Goal: Communication & Community: Share content

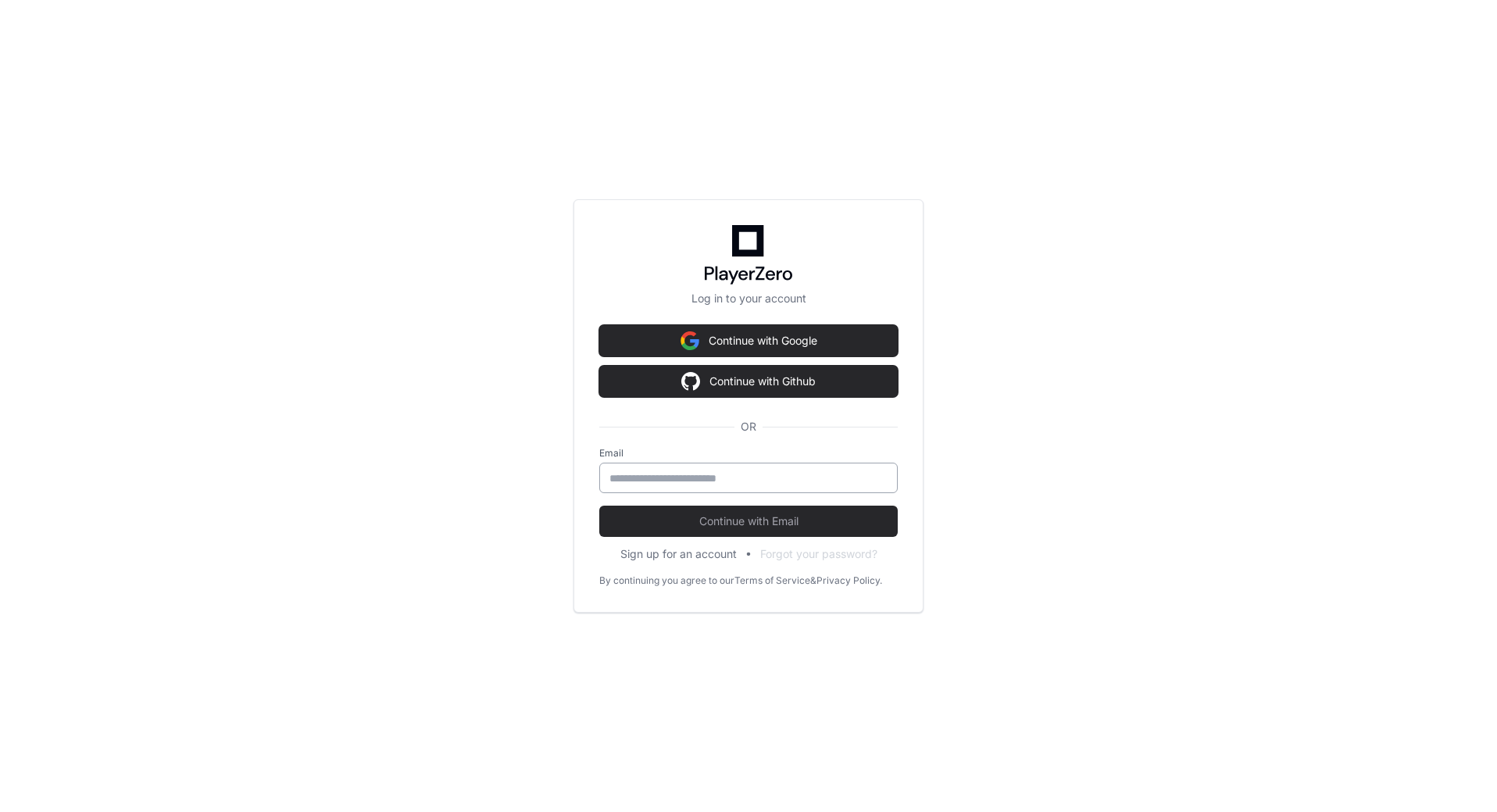
click at [657, 480] on input "email" at bounding box center [749, 478] width 278 height 16
type input "**********"
click at [599, 505] on button "Continue with Email" at bounding box center [749, 521] width 299 height 31
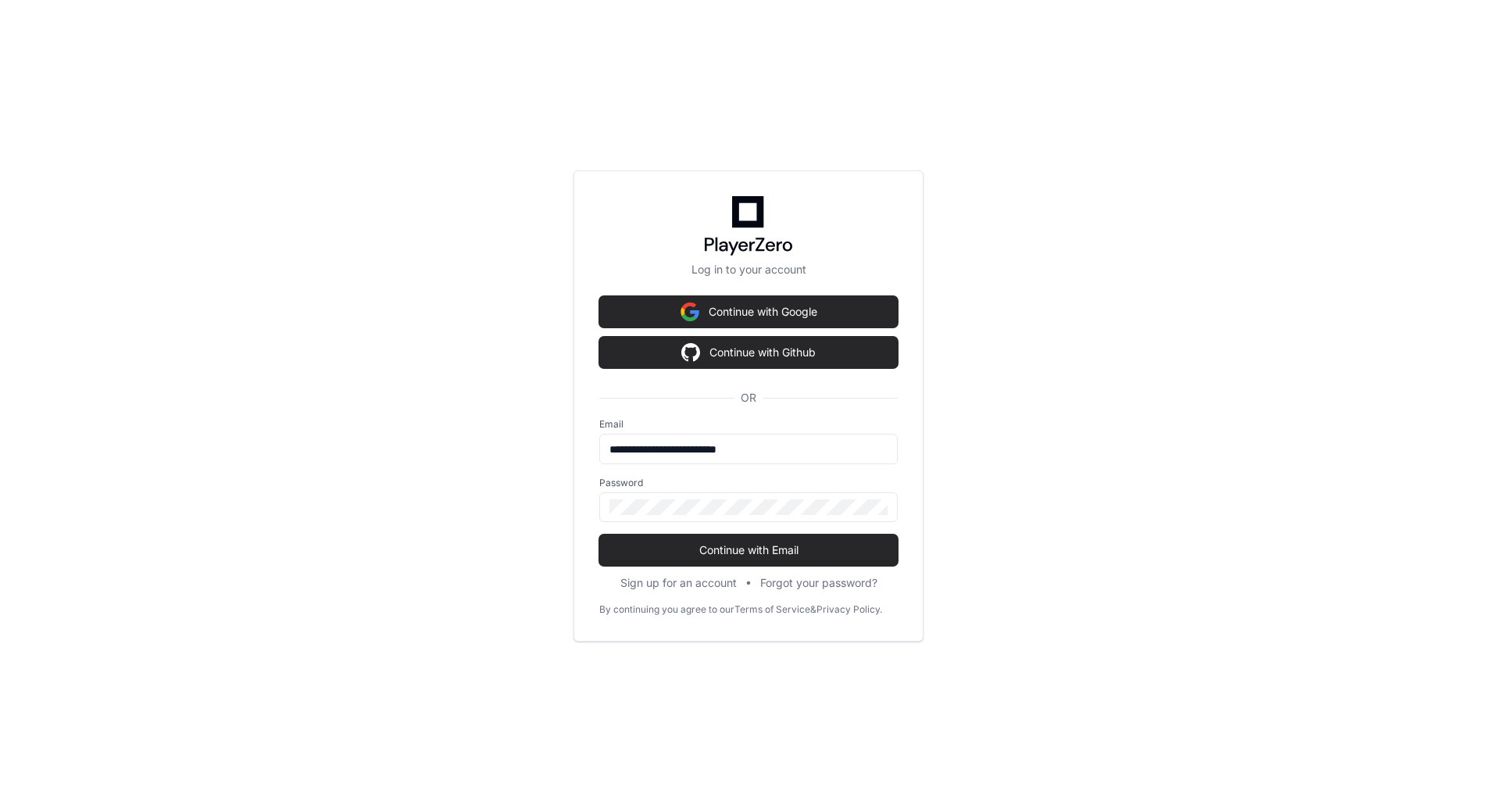
click at [1087, 478] on div "**********" at bounding box center [748, 406] width 1497 height 812
click at [897, 548] on span "Continue with Email" at bounding box center [749, 550] width 299 height 16
click at [809, 452] on input "**********" at bounding box center [749, 449] width 278 height 16
click at [800, 545] on span "Continue with Email" at bounding box center [749, 550] width 299 height 16
click at [757, 518] on div at bounding box center [749, 507] width 299 height 30
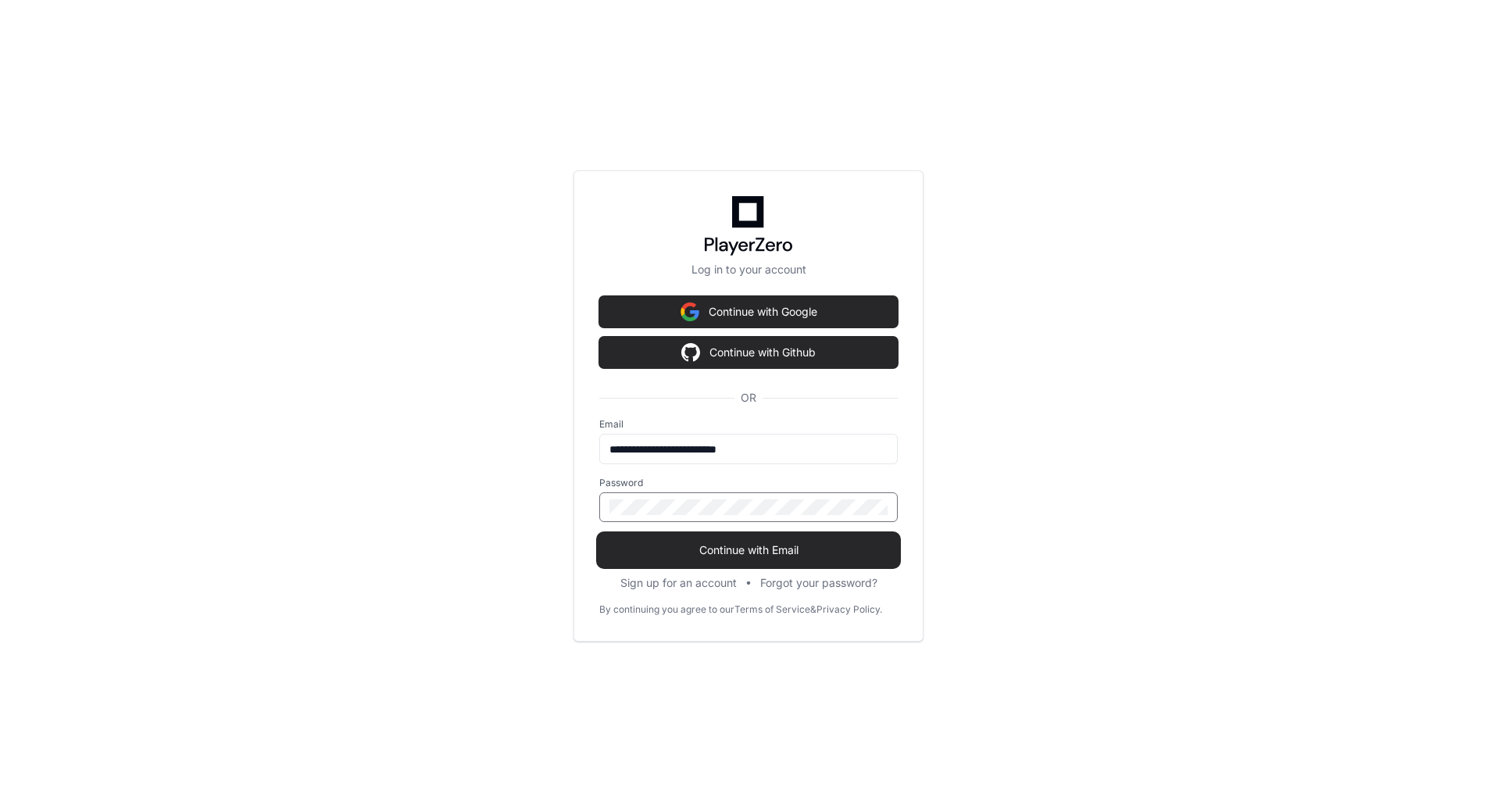
click at [756, 560] on button "Continue with Email" at bounding box center [749, 550] width 299 height 31
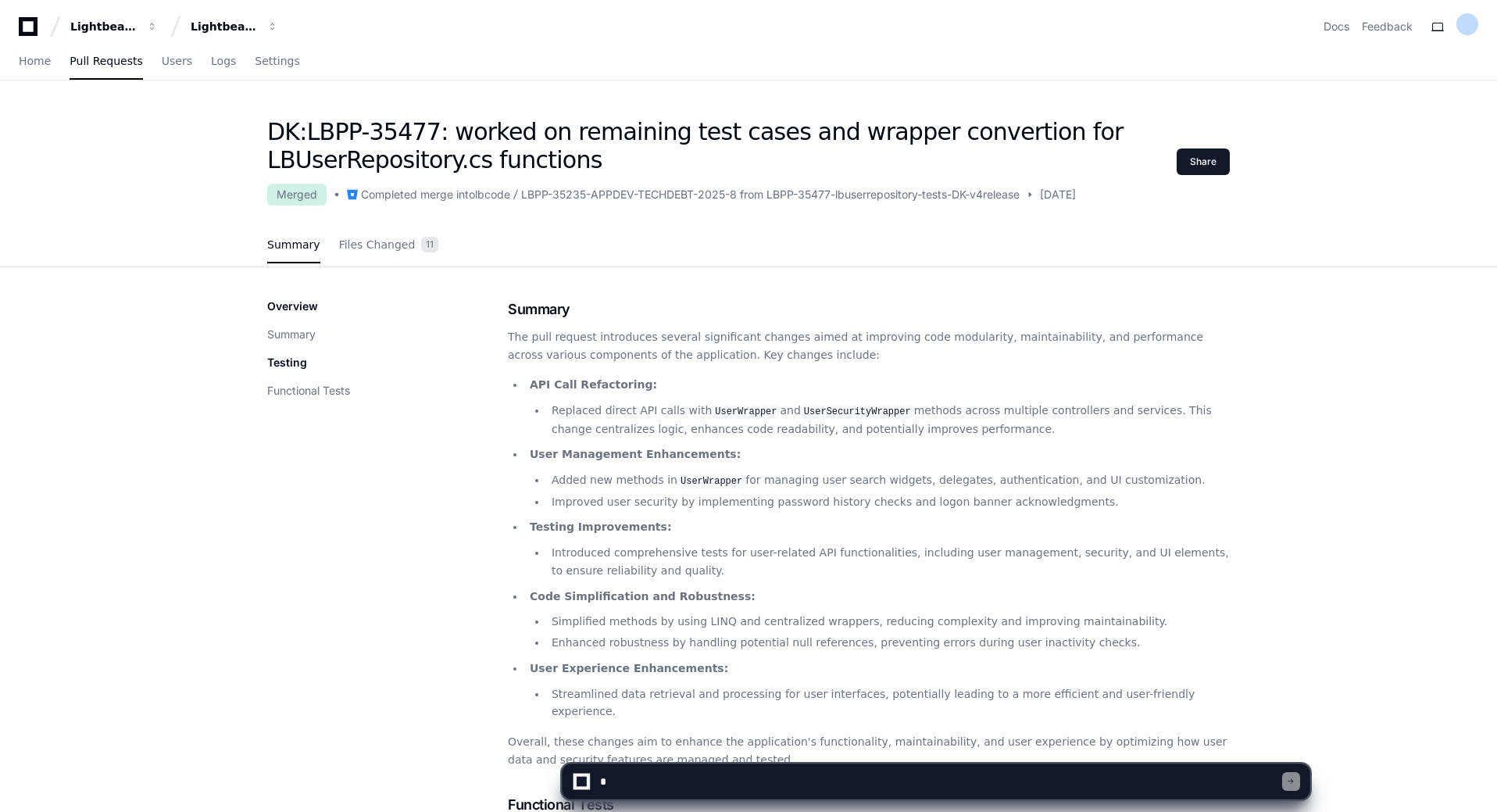
click at [717, 782] on textarea at bounding box center [939, 782] width 686 height 35
type textarea "**********"
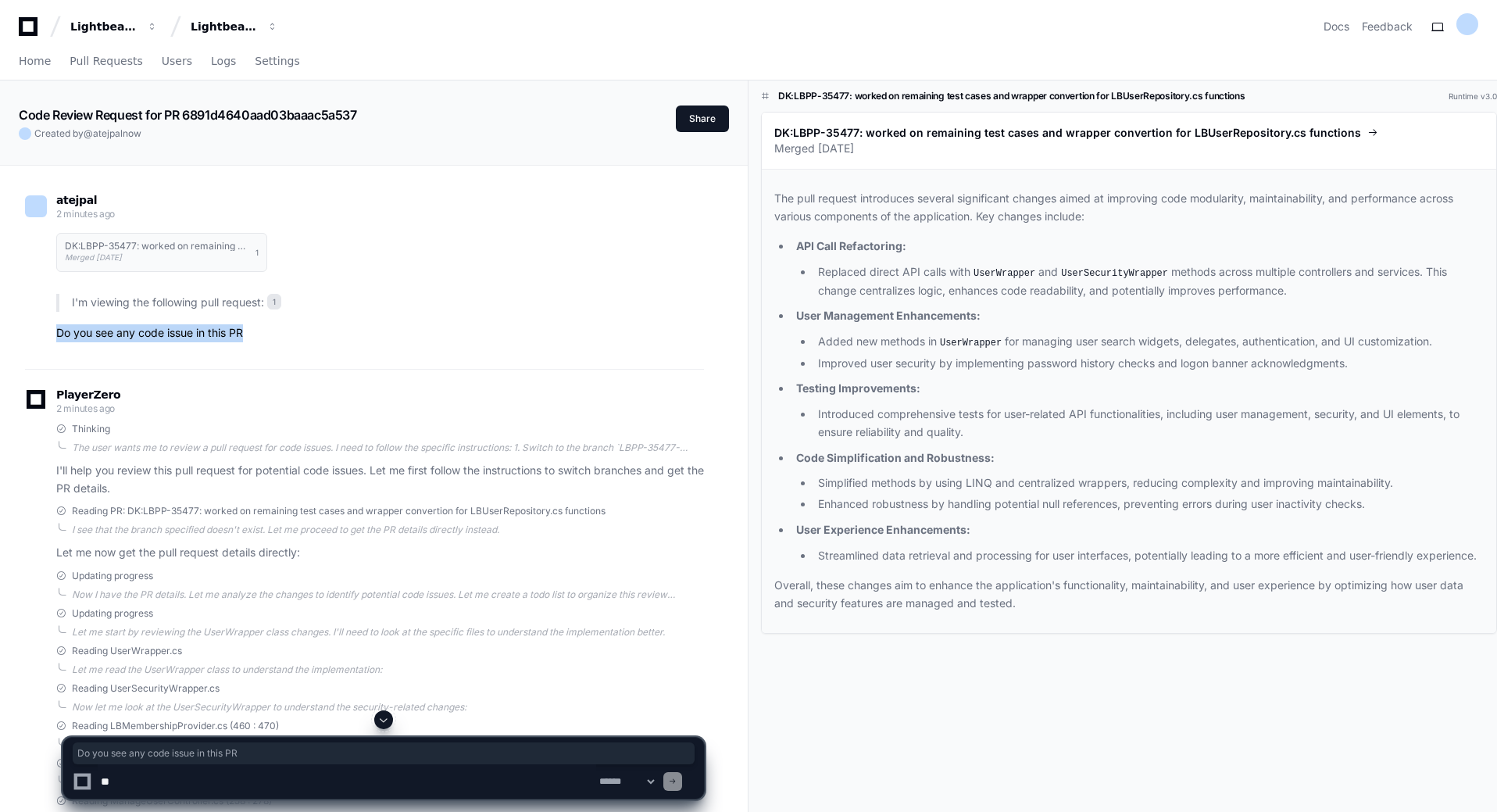
drag, startPoint x: 51, startPoint y: 330, endPoint x: 260, endPoint y: 339, distance: 209.2
click at [260, 339] on div "DK:LBPP-35477: worked on remaining test cases and wrapper convertion for LBUser…" at bounding box center [365, 282] width 679 height 119
copy p "Do you see any code issue in this PR"
click at [260, 339] on p "Do you see any code issue in this PR" at bounding box center [381, 333] width 648 height 18
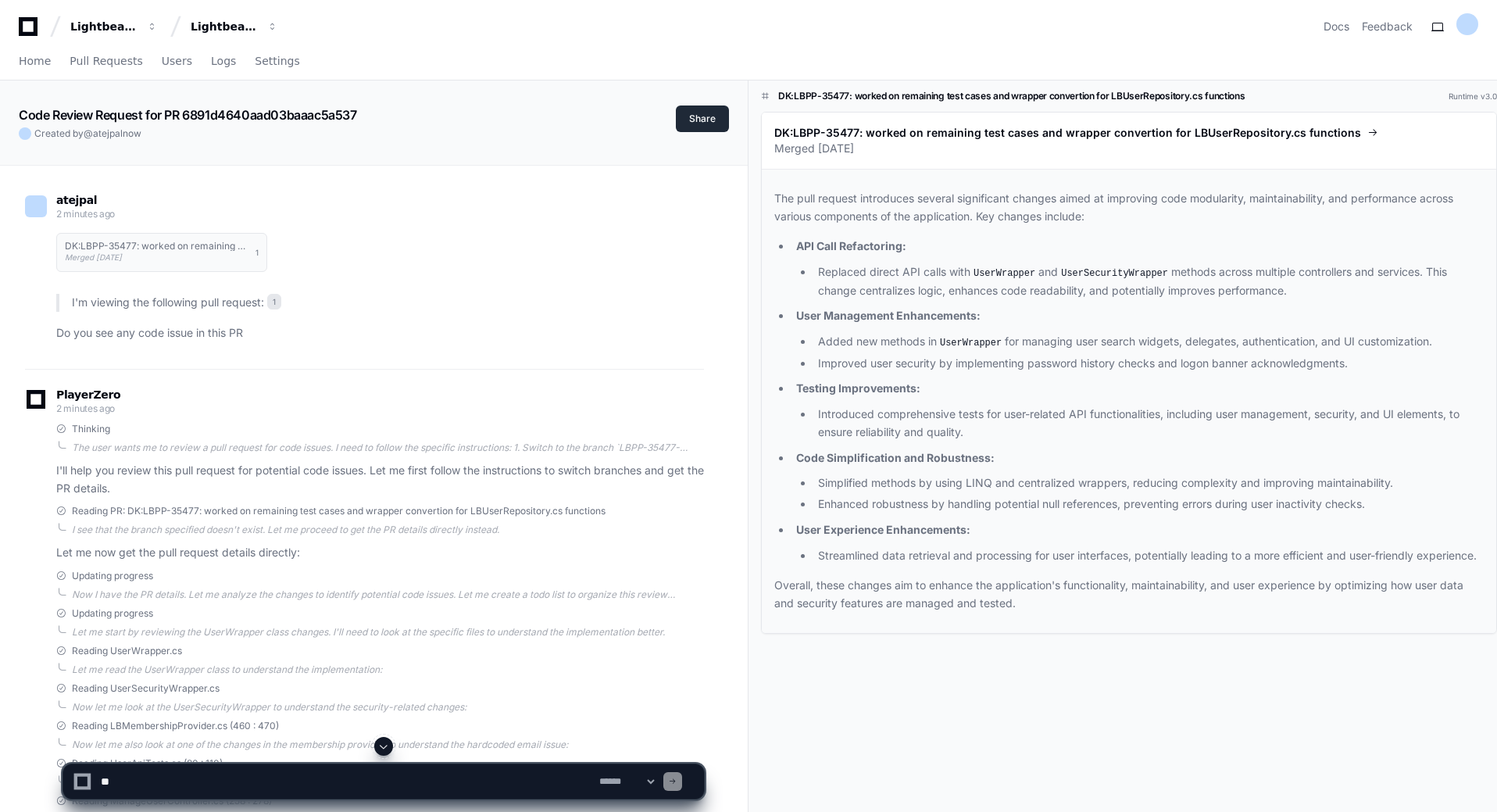
click at [707, 121] on button "Share" at bounding box center [702, 118] width 53 height 27
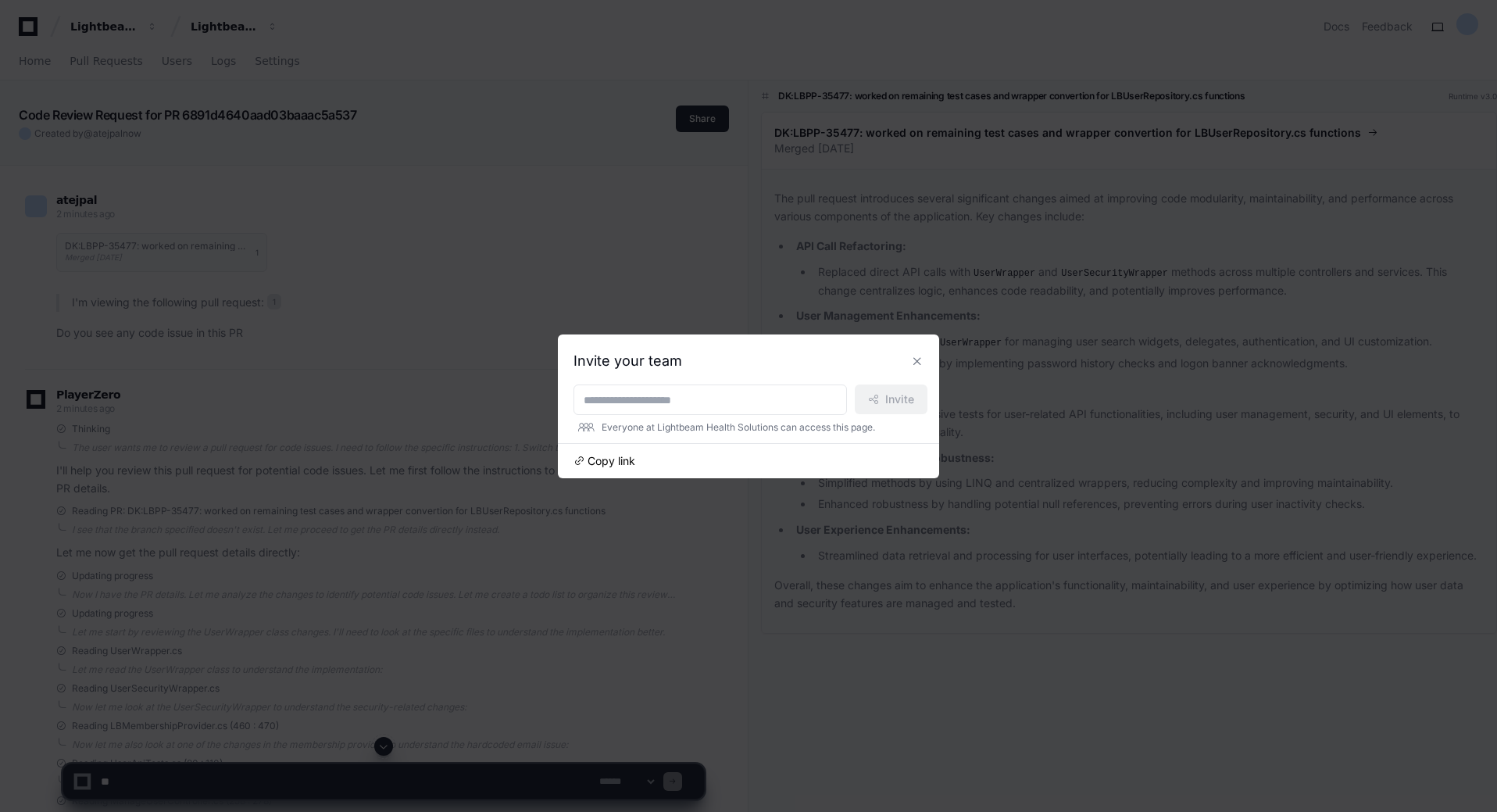
click at [618, 462] on span "Copy link" at bounding box center [611, 461] width 48 height 16
click at [690, 602] on div at bounding box center [748, 406] width 1497 height 812
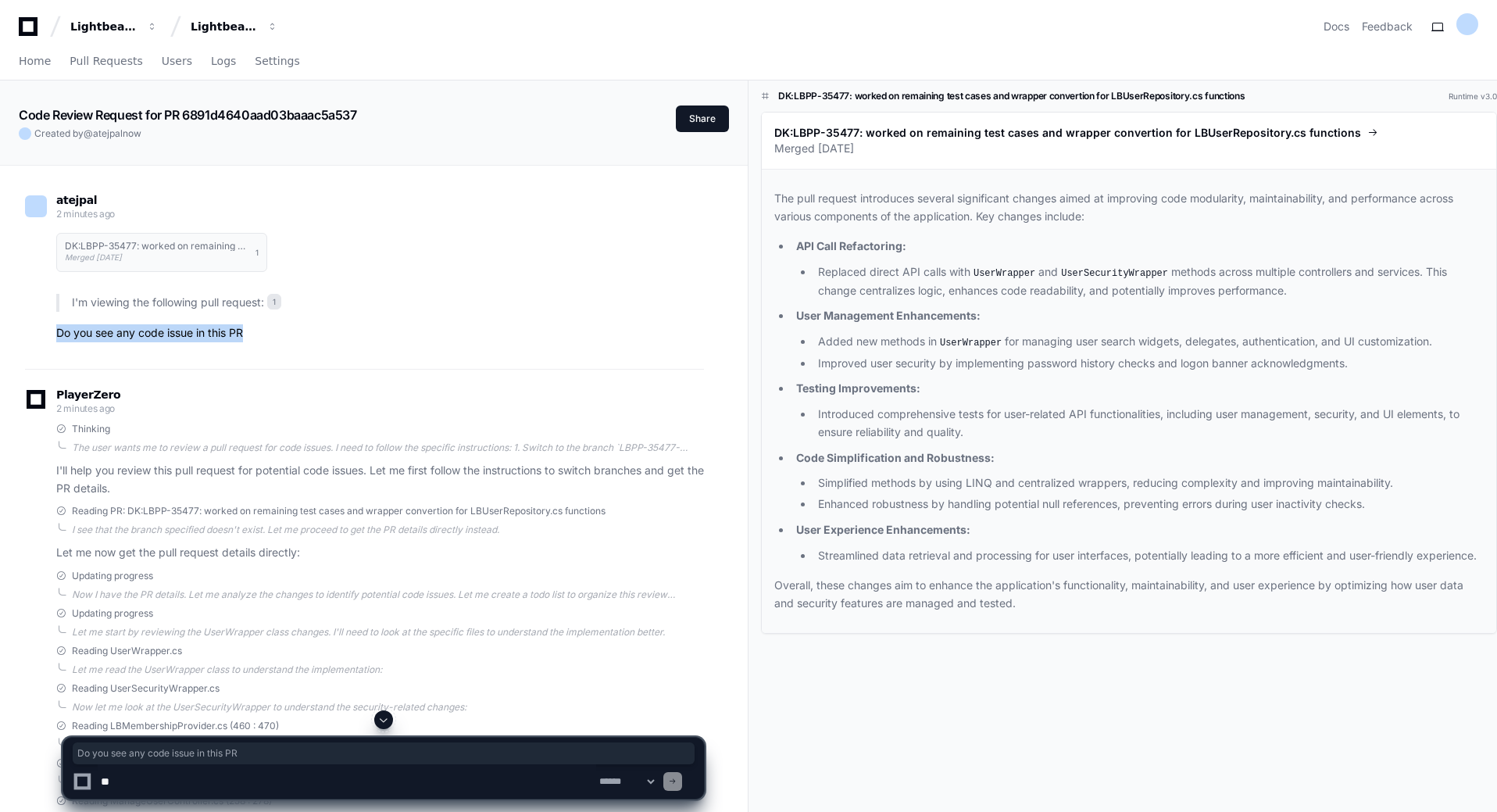
drag, startPoint x: 70, startPoint y: 333, endPoint x: 243, endPoint y: 333, distance: 173.0
click at [243, 333] on div "DK:LBPP-35477: worked on remaining test cases and wrapper convertion for LBUser…" at bounding box center [365, 282] width 679 height 119
click at [480, 352] on div "atejpal 2 minutes ago DK:LBPP-35477: worked on remaining test cases and wrapper…" at bounding box center [365, 271] width 679 height 194
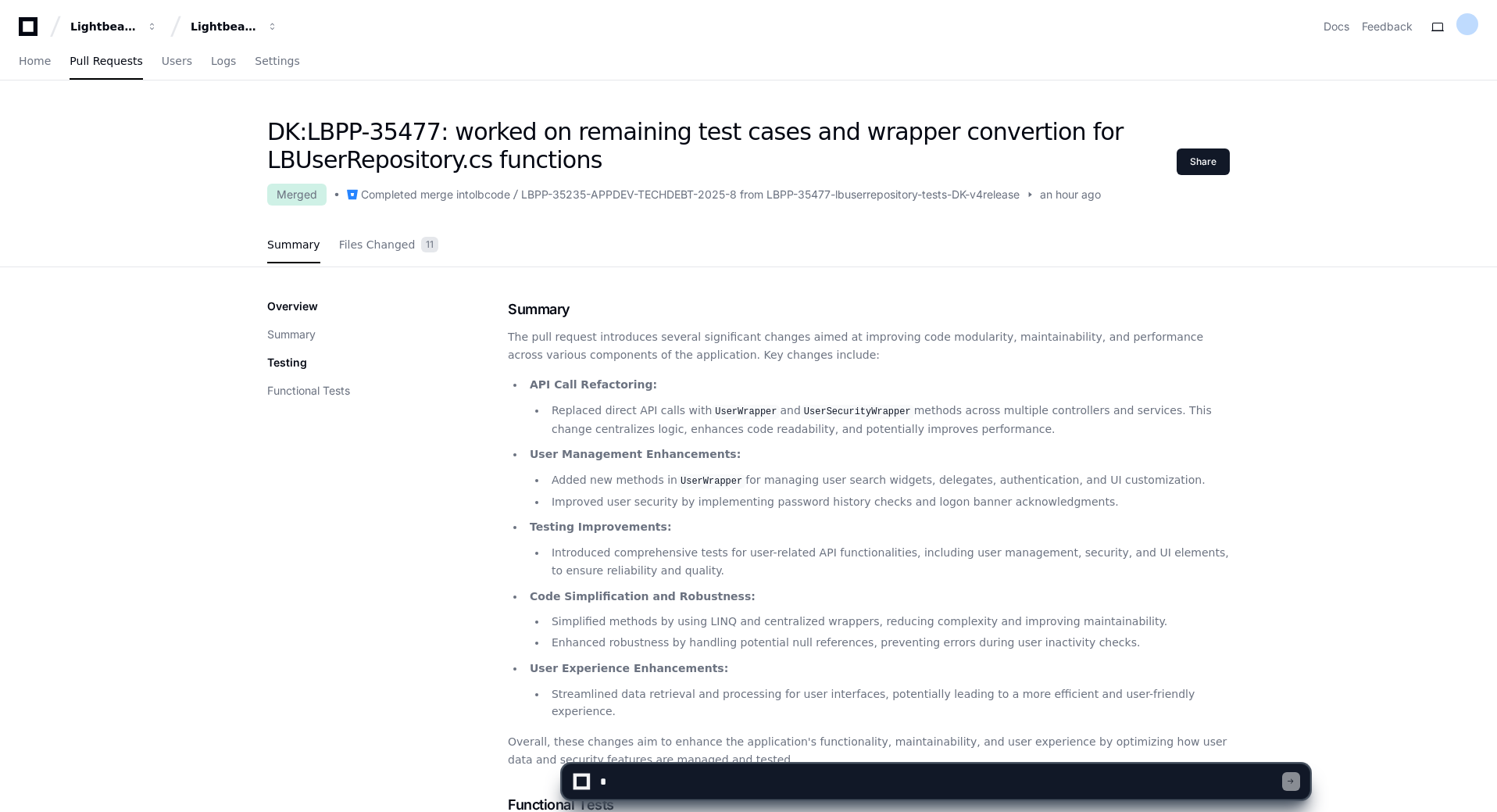
click at [721, 781] on textarea at bounding box center [939, 782] width 686 height 35
type textarea "**********"
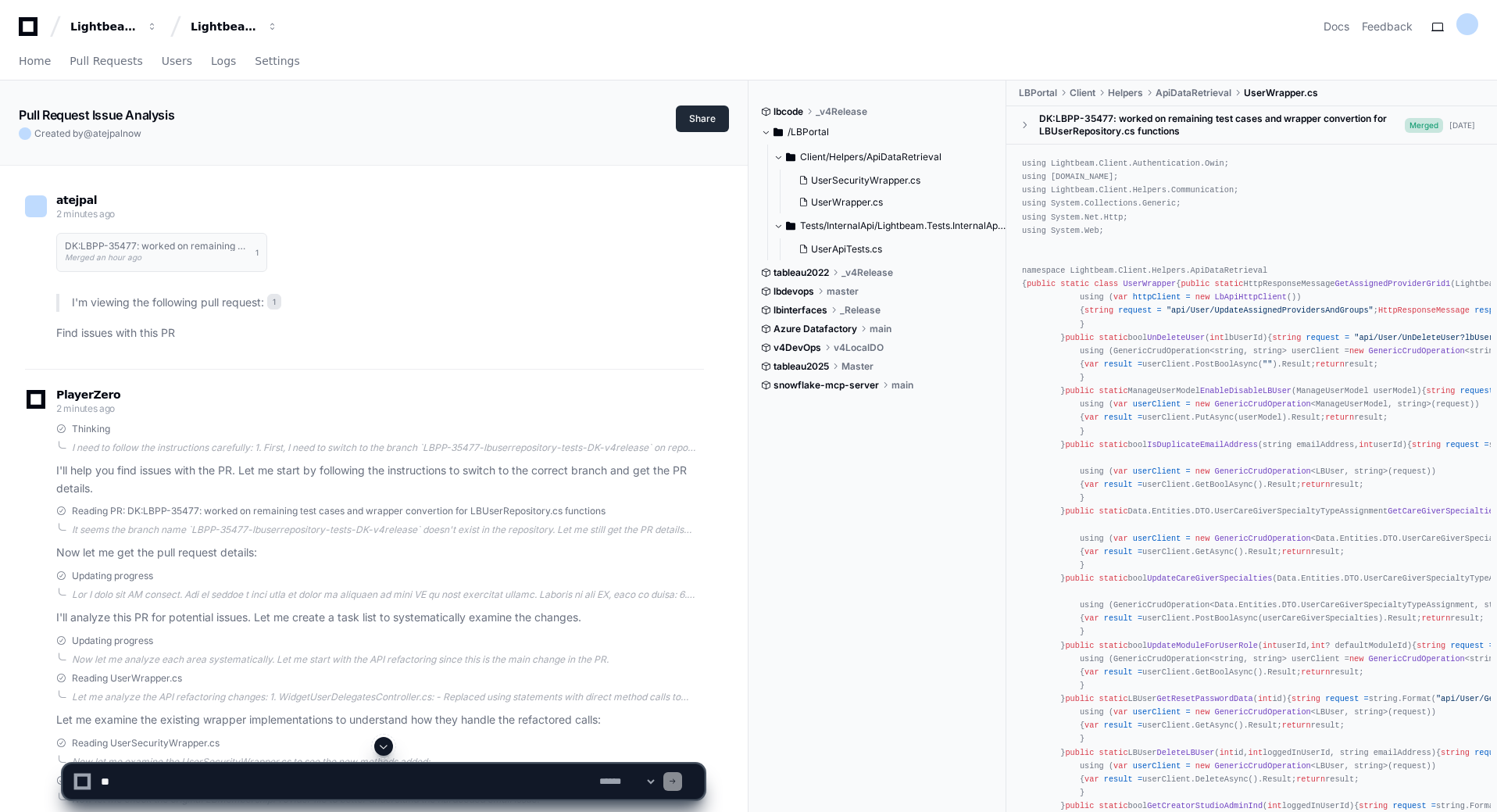
click at [687, 127] on button "Share" at bounding box center [702, 118] width 53 height 27
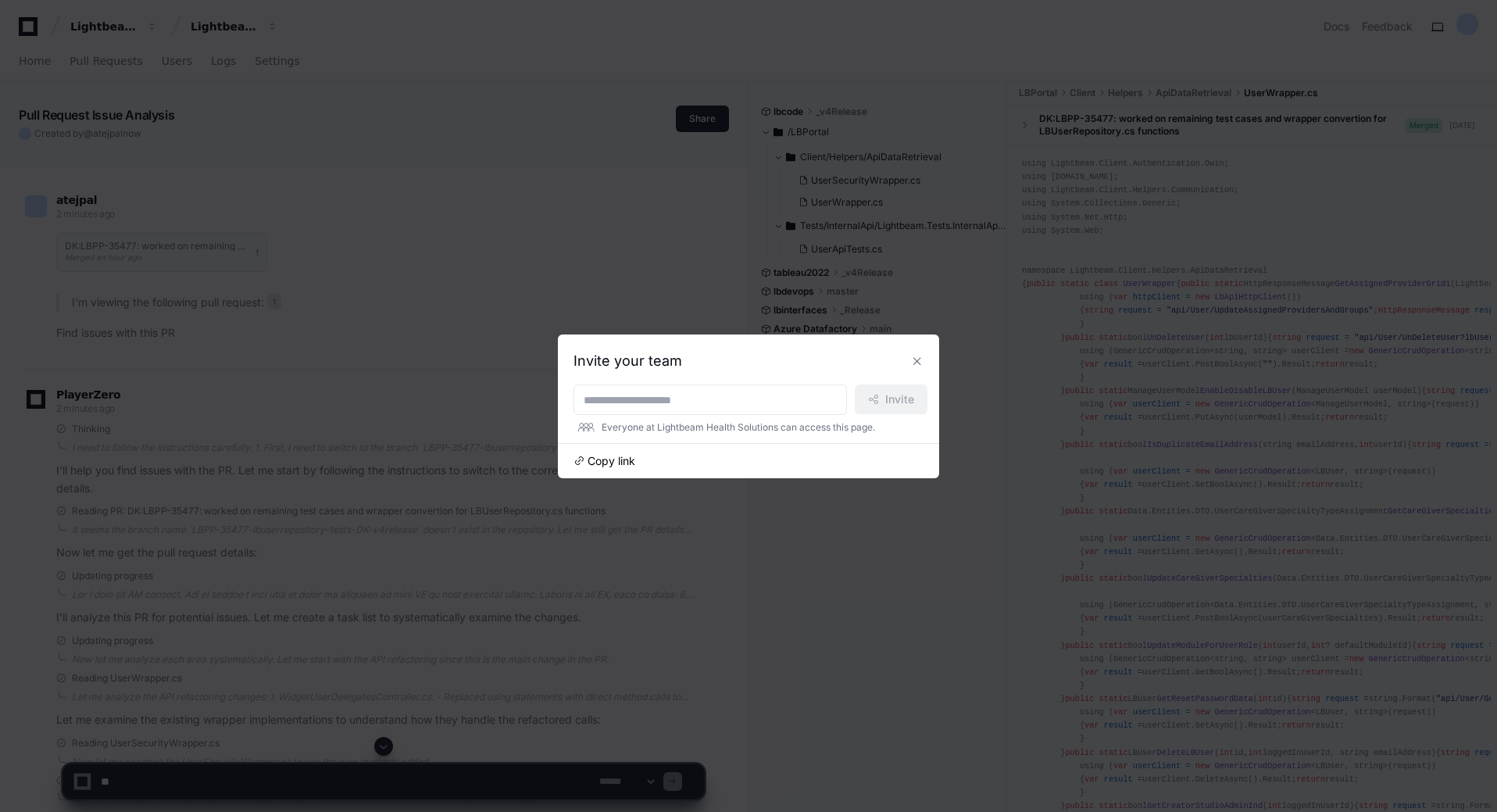
click at [626, 464] on span "Copy link" at bounding box center [611, 461] width 48 height 16
click at [800, 589] on div at bounding box center [748, 406] width 1497 height 812
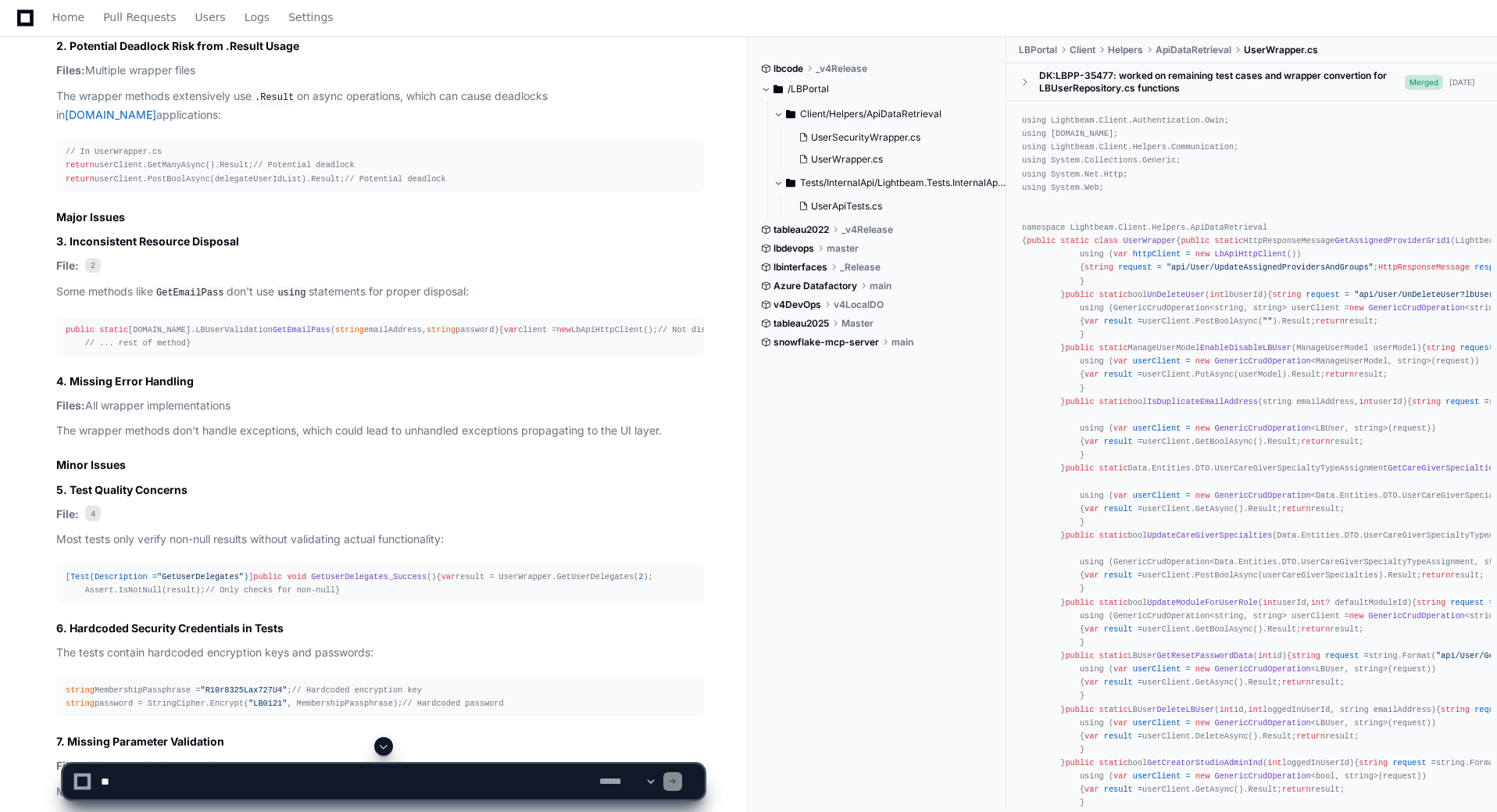
scroll to position [1601, 0]
